Goal: Use online tool/utility: Utilize a website feature to perform a specific function

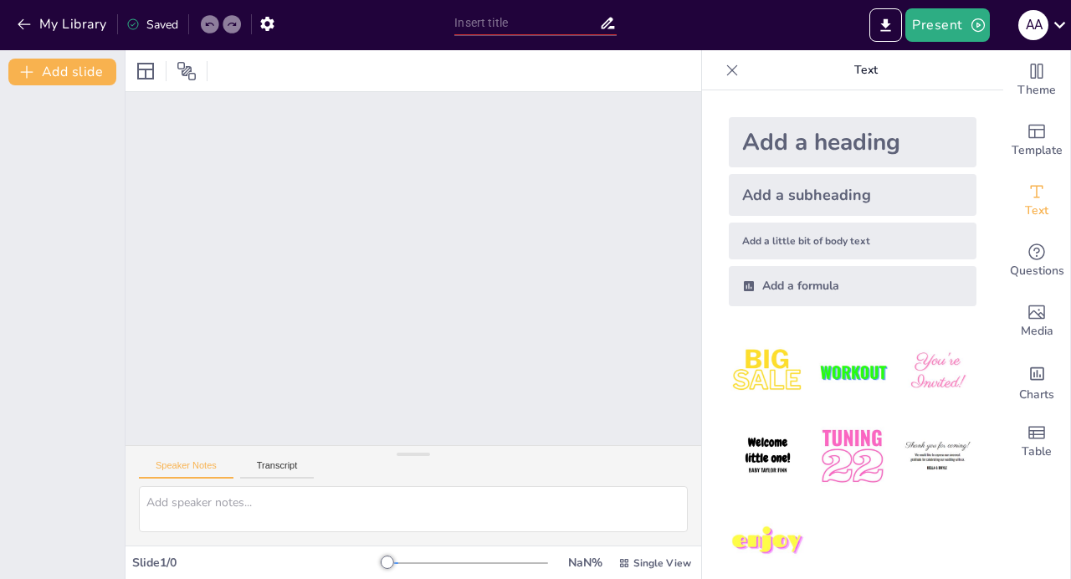
click at [377, 293] on div at bounding box center [414, 268] width 576 height 353
click at [567, 225] on div at bounding box center [414, 268] width 576 height 353
click at [533, 308] on div at bounding box center [414, 268] width 576 height 353
click at [82, 78] on button "Add slide" at bounding box center [62, 72] width 108 height 27
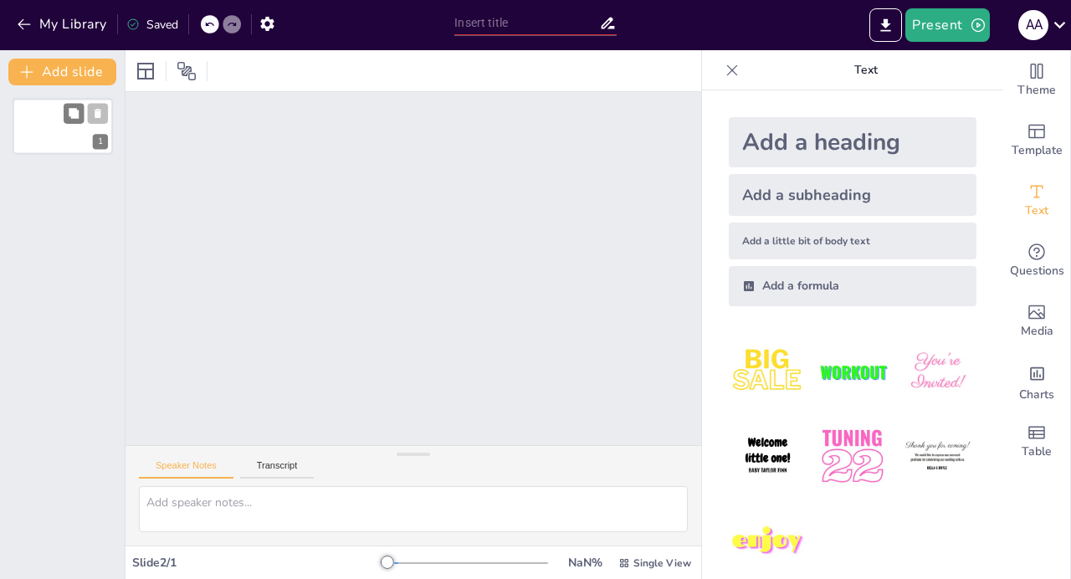
click at [70, 131] on div "1" at bounding box center [63, 126] width 100 height 57
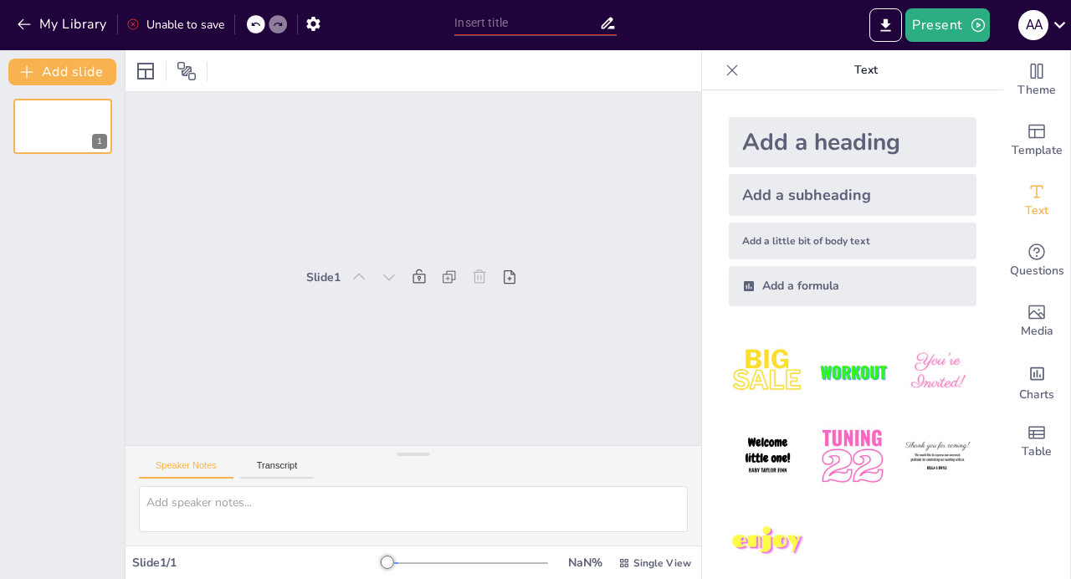
click at [345, 243] on div "Slide 1" at bounding box center [414, 268] width 576 height 353
click at [149, 61] on div at bounding box center [146, 71] width 20 height 20
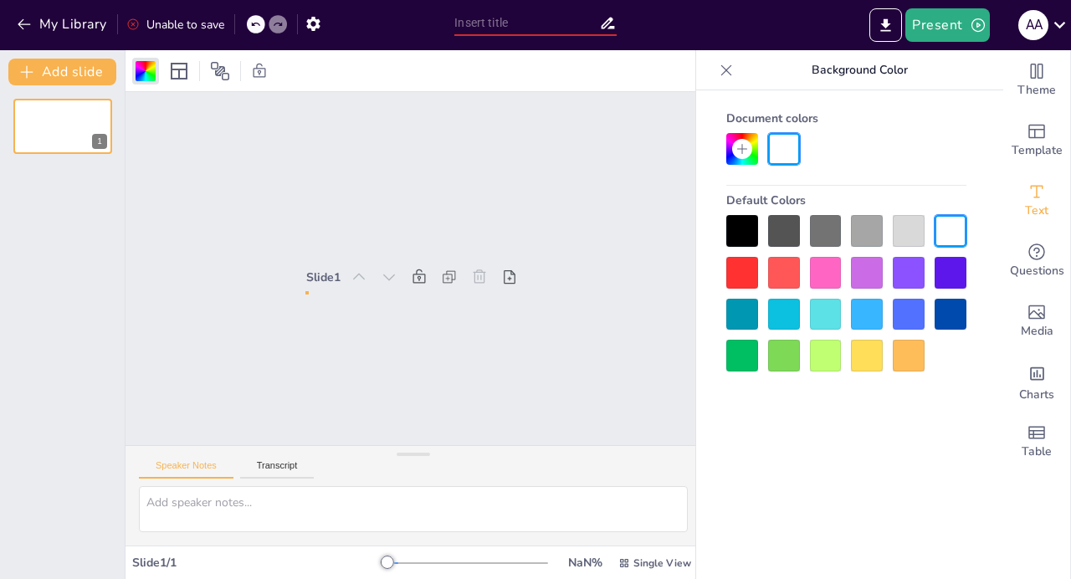
click at [834, 348] on div at bounding box center [826, 356] width 32 height 32
click at [382, 352] on div "Slide 1" at bounding box center [414, 268] width 576 height 353
click at [361, 250] on div "Slide 1" at bounding box center [413, 268] width 215 height 47
click at [891, 266] on div at bounding box center [847, 293] width 240 height 157
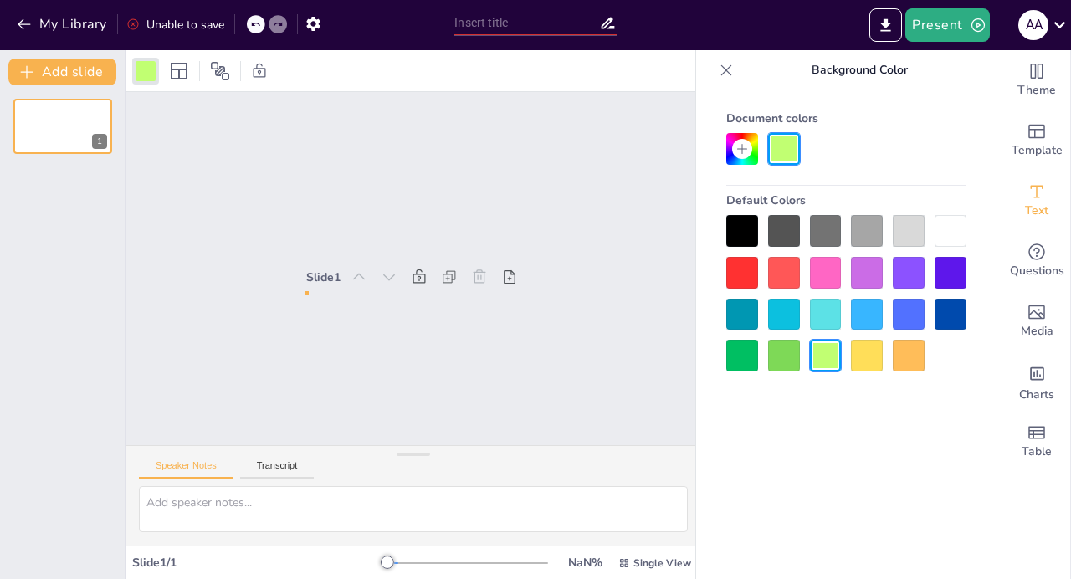
click at [870, 326] on div at bounding box center [867, 315] width 32 height 32
click at [516, 300] on div "Slide 1" at bounding box center [414, 268] width 576 height 353
click at [55, 131] on div "1" at bounding box center [63, 126] width 100 height 57
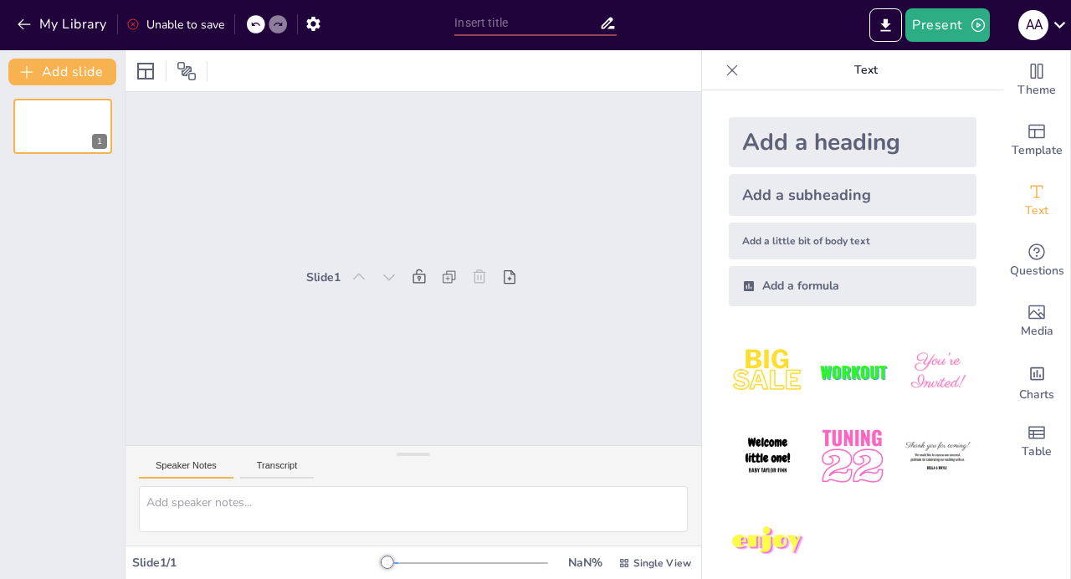
click at [200, 472] on button "Speaker Notes" at bounding box center [186, 469] width 95 height 18
click at [388, 557] on div at bounding box center [468, 563] width 161 height 13
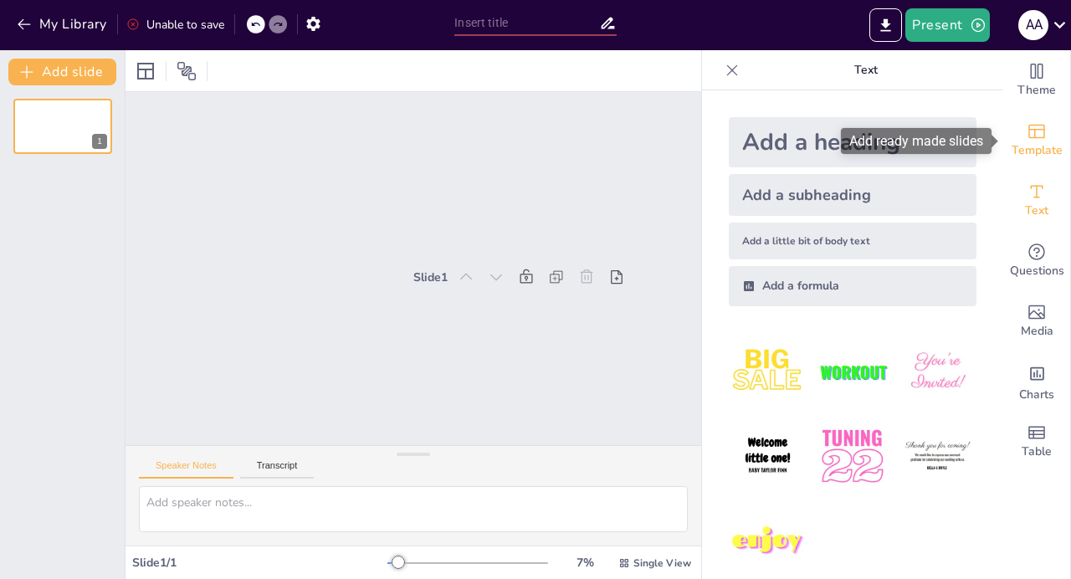
click at [1035, 136] on icon "Add ready made slides" at bounding box center [1037, 131] width 20 height 20
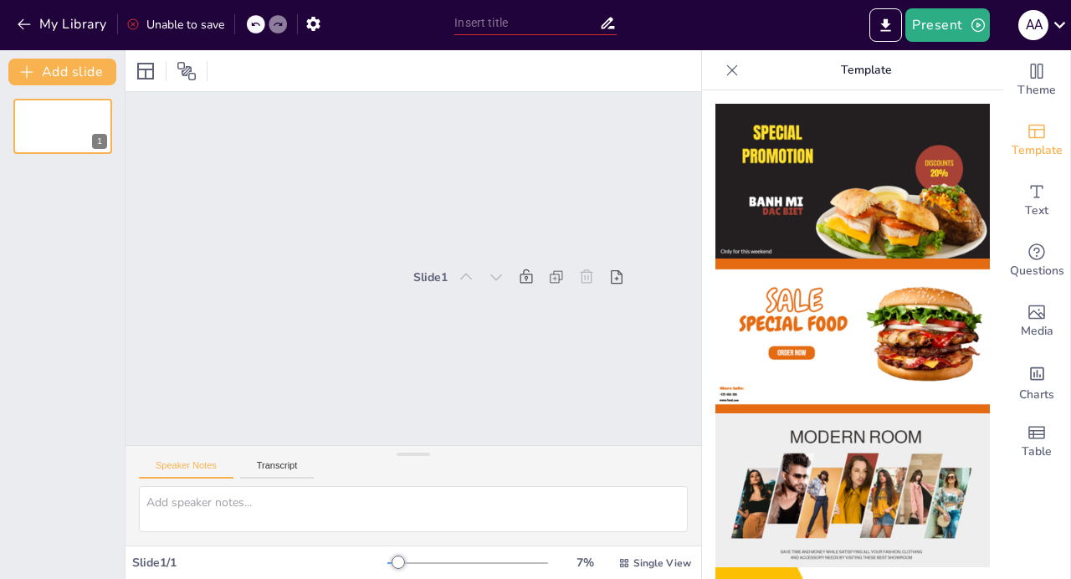
click at [488, 28] on input "text" at bounding box center [526, 23] width 144 height 24
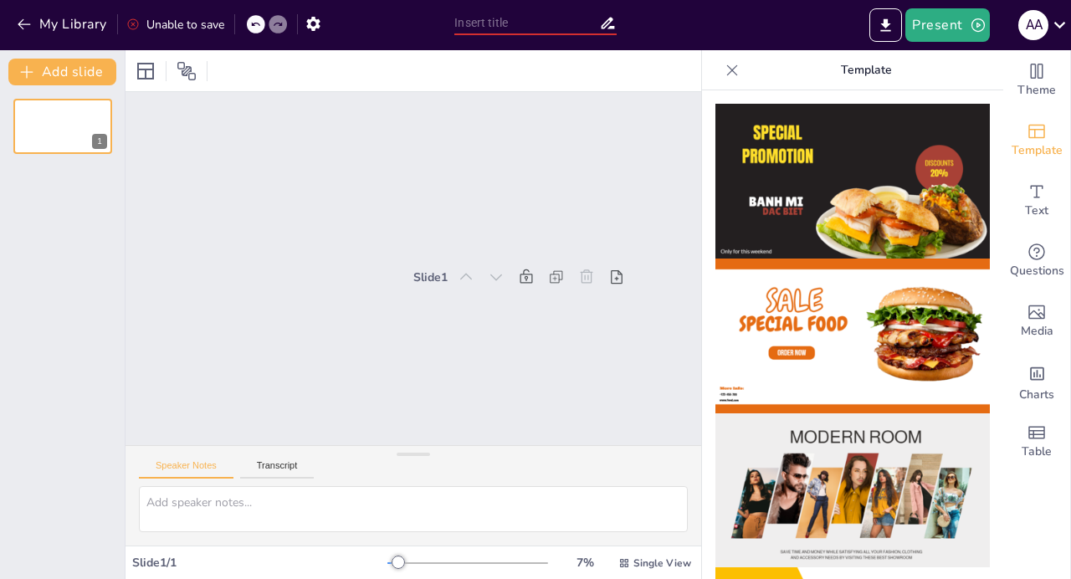
click at [488, 28] on input "text" at bounding box center [526, 23] width 144 height 24
click at [932, 21] on button "Present" at bounding box center [948, 24] width 84 height 33
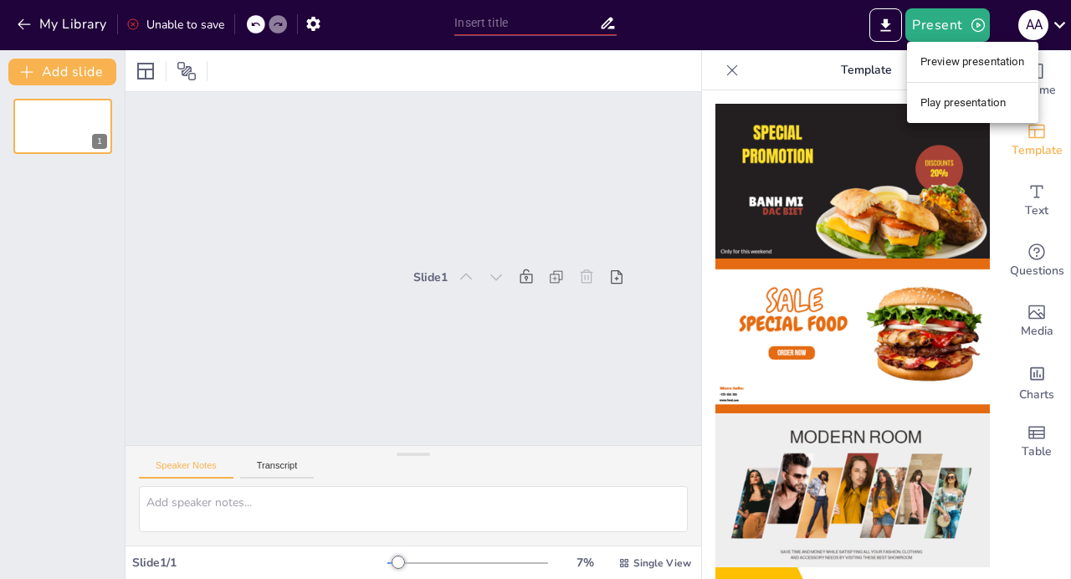
click at [957, 63] on li "Preview presentation" at bounding box center [972, 62] width 131 height 27
